Goal: Task Accomplishment & Management: Use online tool/utility

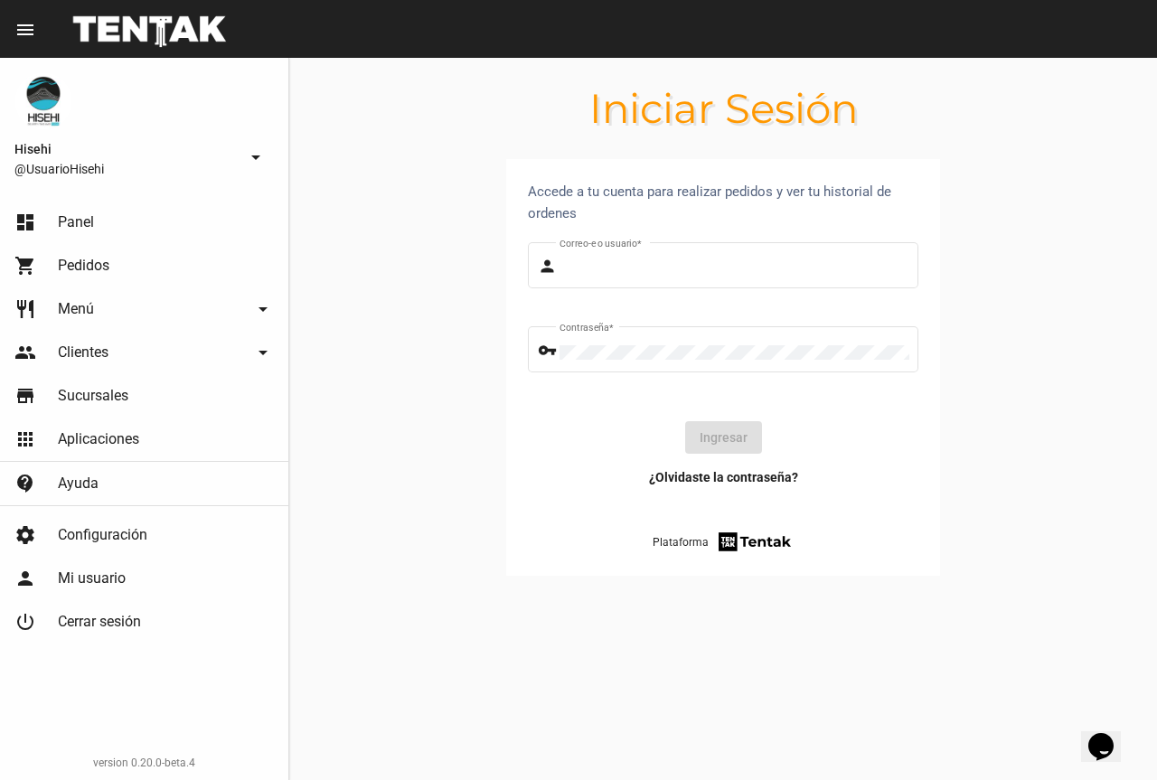
type input "UsuarioHisehi"
click at [83, 211] on link "dashboard Panel" at bounding box center [144, 222] width 288 height 43
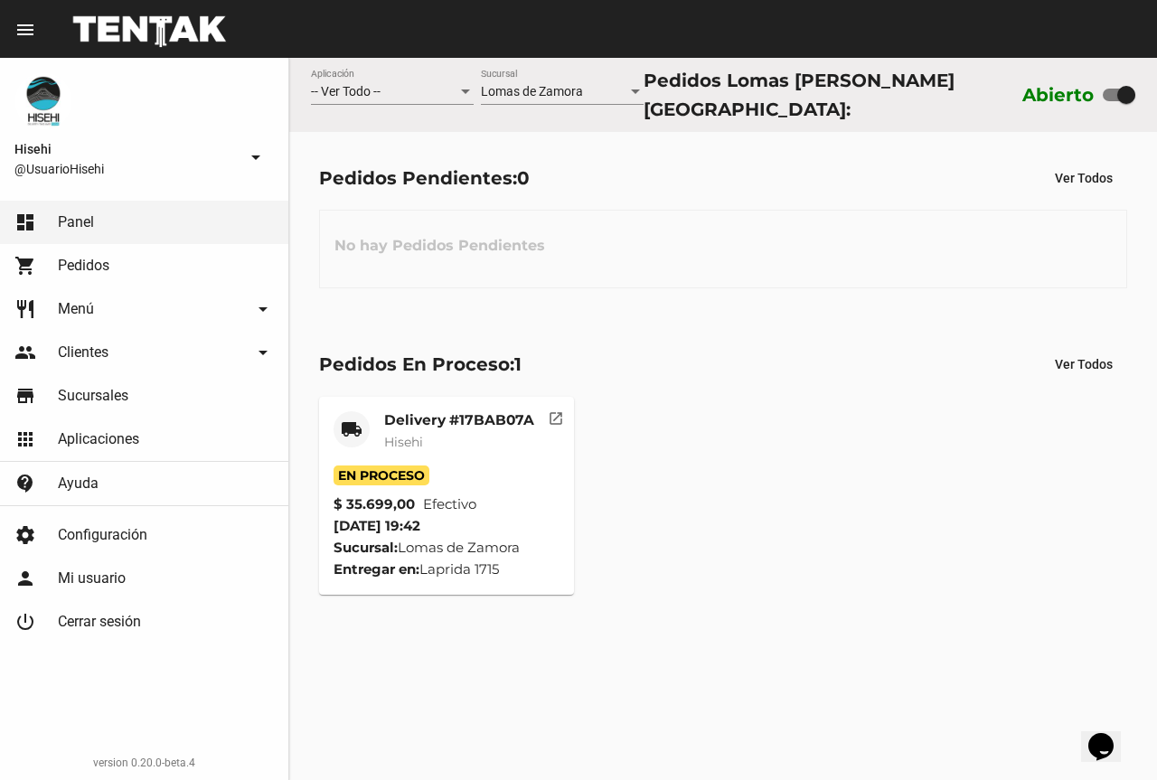
click at [468, 411] on mat-card-title "Delivery #17BAB07A" at bounding box center [459, 420] width 150 height 18
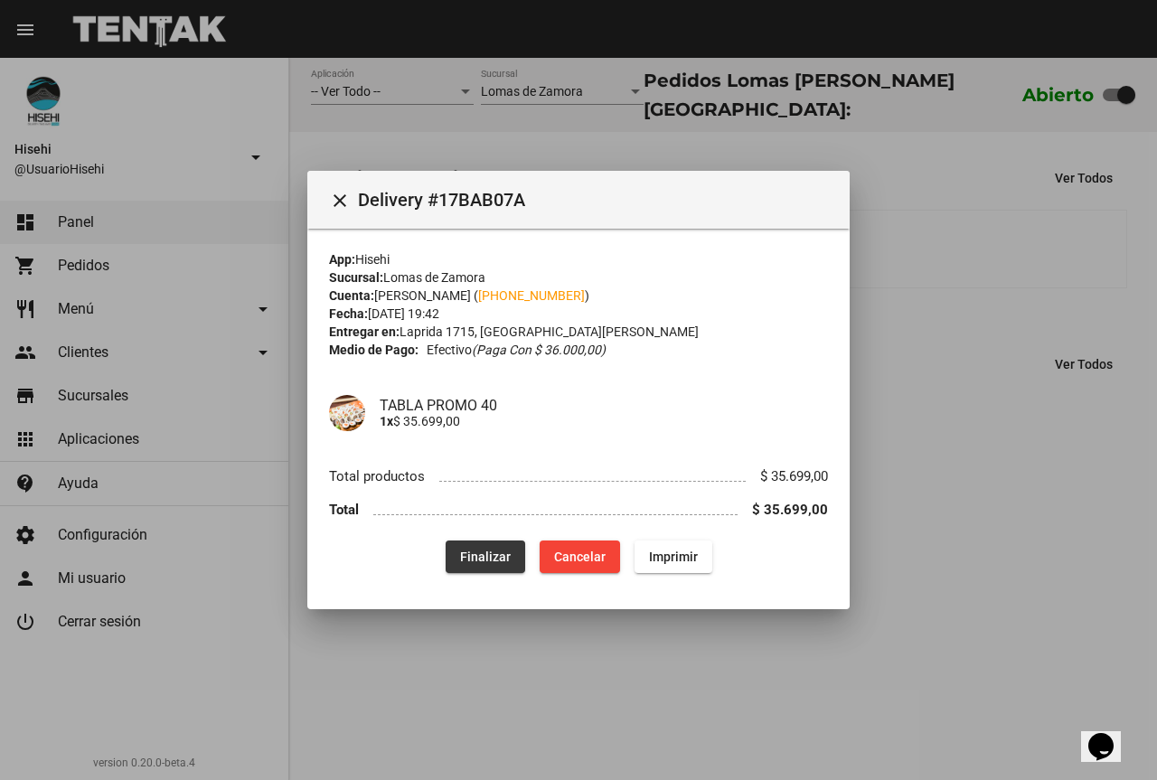
click at [506, 559] on span "Finalizar" at bounding box center [485, 556] width 51 height 14
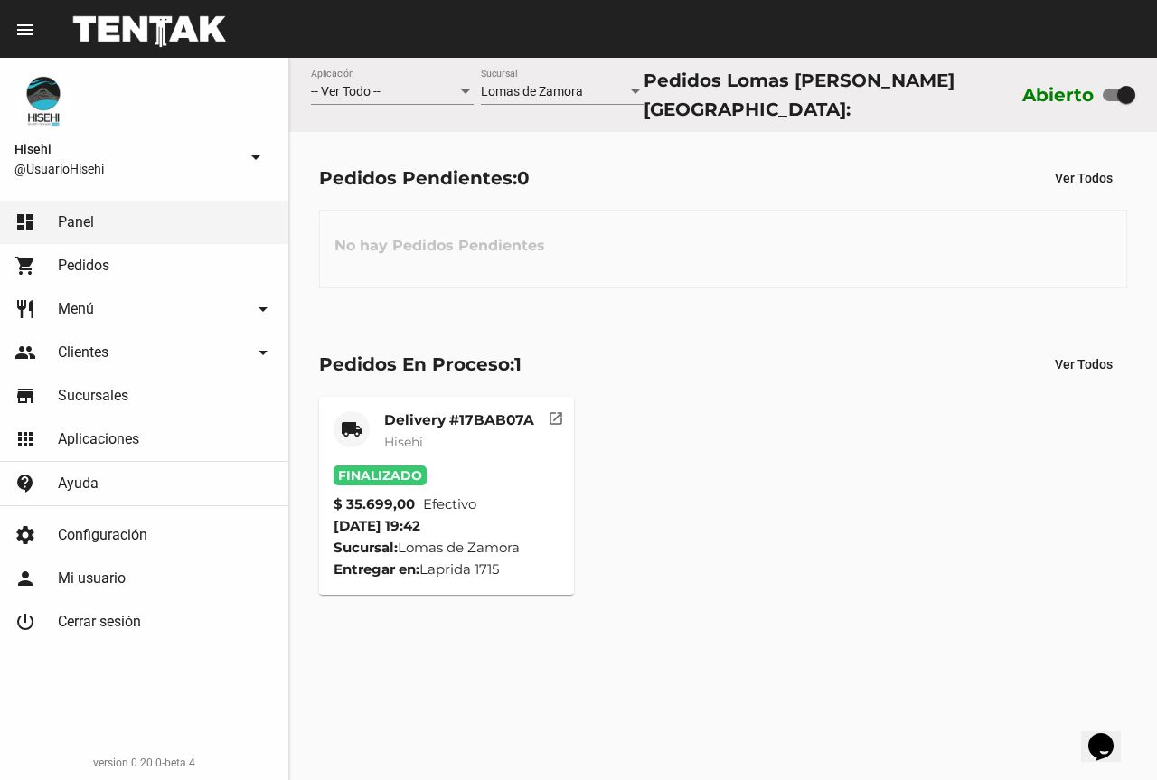
click at [467, 411] on mat-card-title "Delivery #17BAB07A" at bounding box center [459, 420] width 150 height 18
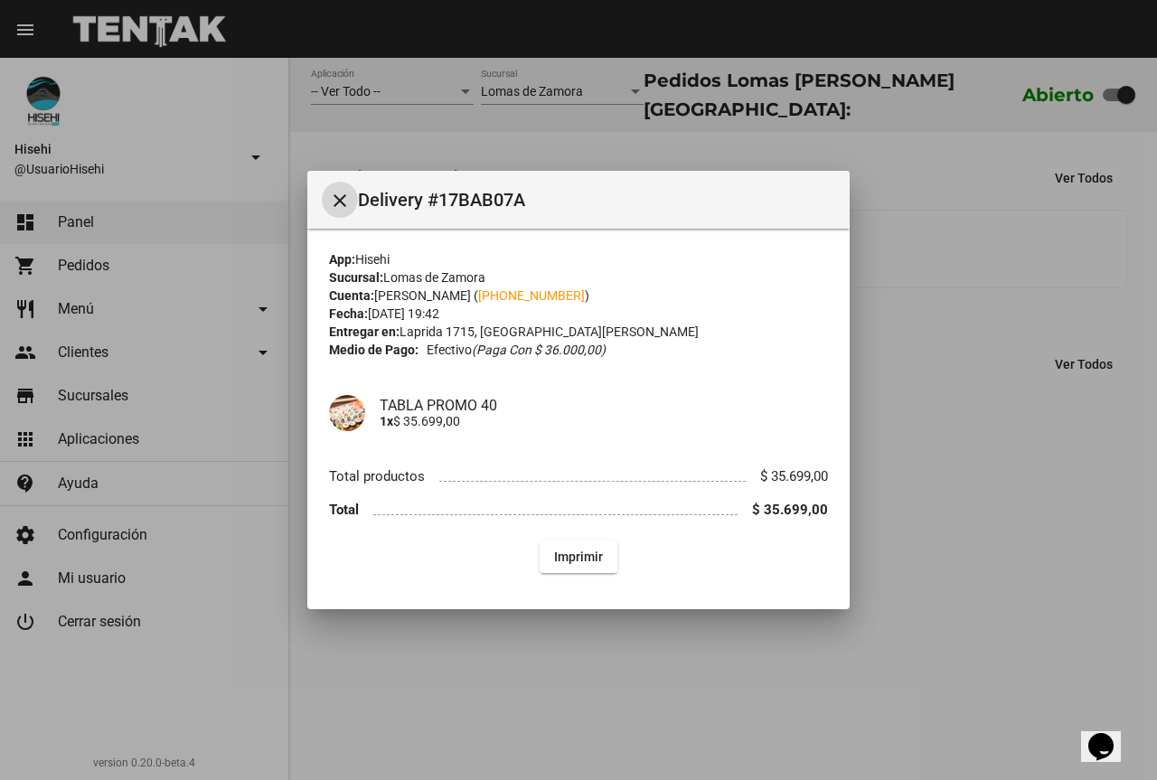
click at [1011, 395] on div at bounding box center [578, 390] width 1157 height 780
